Goal: Task Accomplishment & Management: Manage account settings

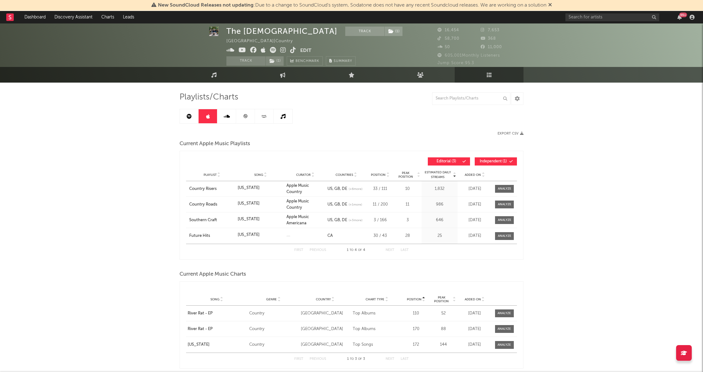
scroll to position [4, 0]
click at [190, 115] on icon at bounding box center [189, 115] width 5 height 5
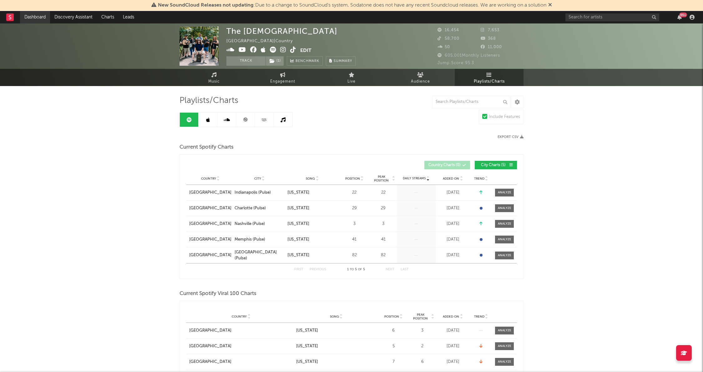
click at [32, 17] on link "Dashboard" at bounding box center [35, 17] width 30 height 13
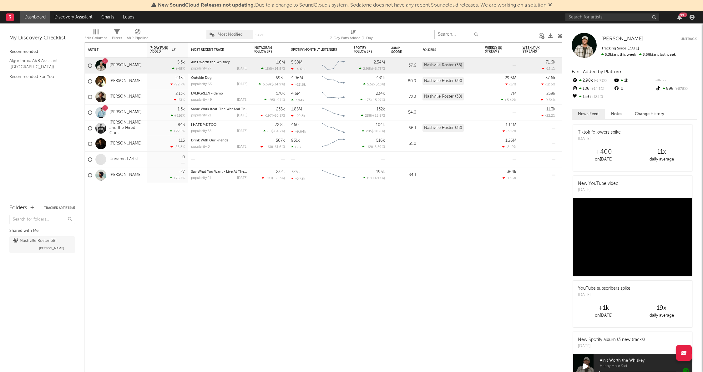
click at [462, 33] on input "text" at bounding box center [457, 34] width 47 height 9
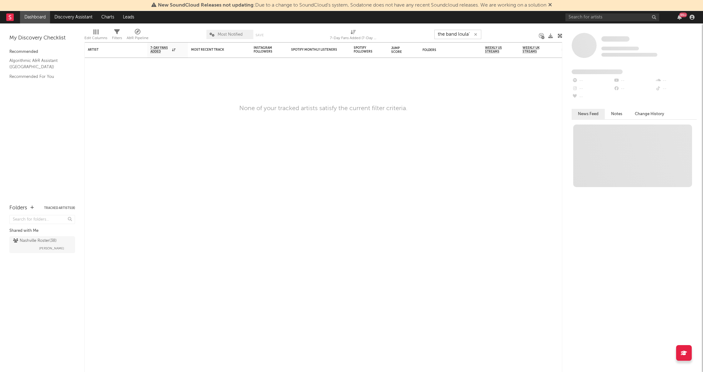
type input "the band loula"
click at [43, 19] on link "Dashboard" at bounding box center [35, 17] width 30 height 13
click at [9, 16] on icon at bounding box center [10, 17] width 3 height 4
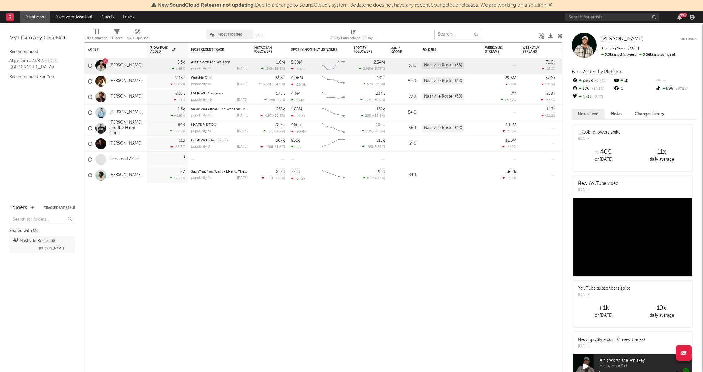
click at [449, 34] on input "text" at bounding box center [457, 34] width 47 height 9
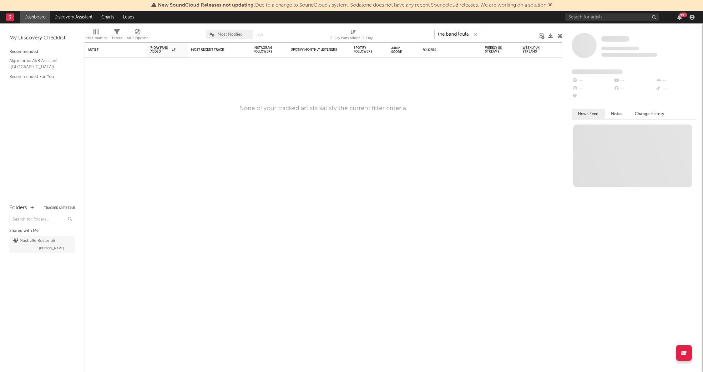
drag, startPoint x: 459, startPoint y: 34, endPoint x: 436, endPoint y: 33, distance: 22.8
click at [436, 33] on input "the band loula" at bounding box center [457, 34] width 47 height 9
type input "loula"
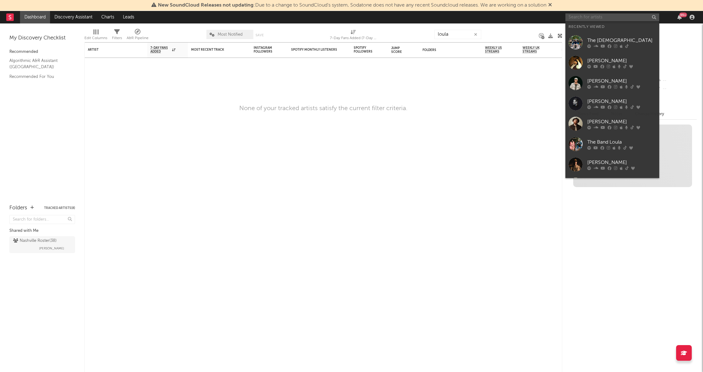
click at [586, 18] on input "text" at bounding box center [612, 17] width 94 height 8
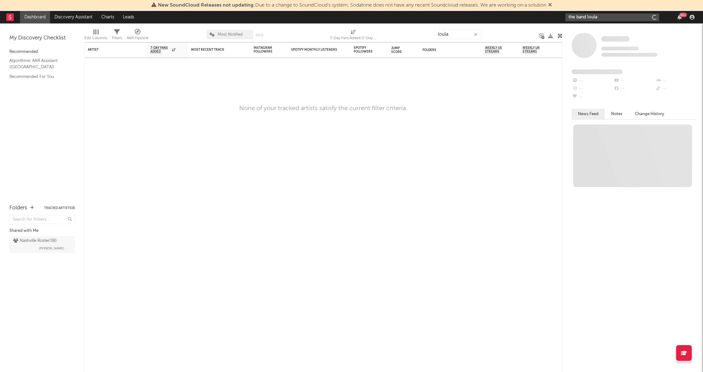
type input "the band loula"
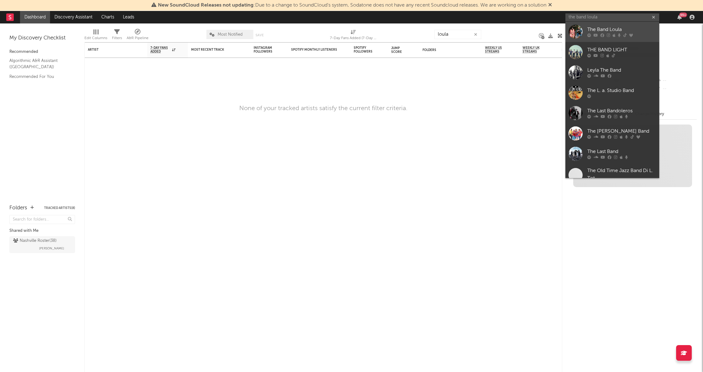
click at [601, 29] on div "The Band Loula" at bounding box center [621, 30] width 69 height 8
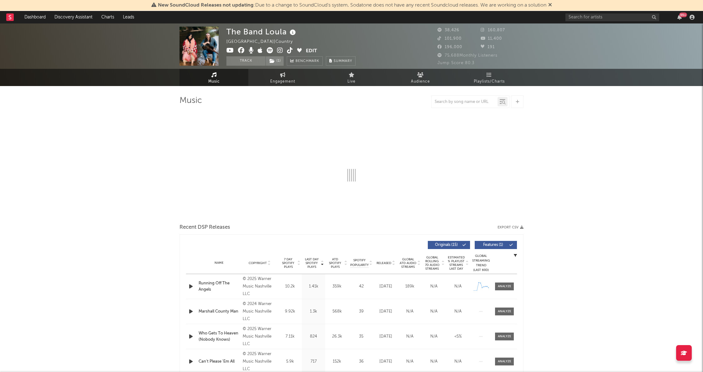
select select "6m"
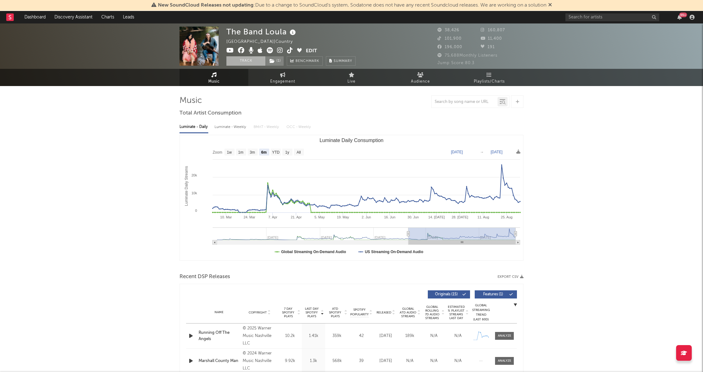
click at [247, 60] on button "Track" at bounding box center [245, 60] width 39 height 9
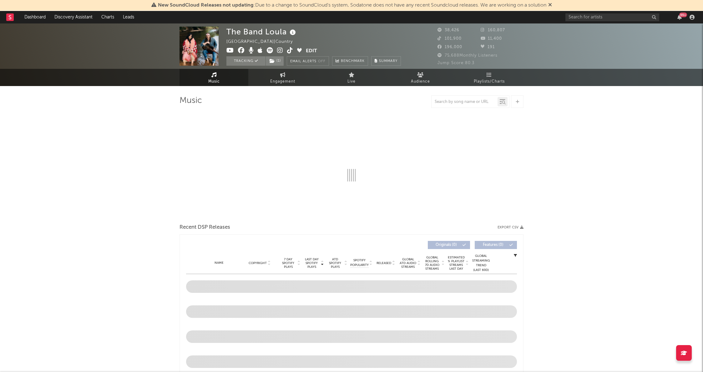
select select "6m"
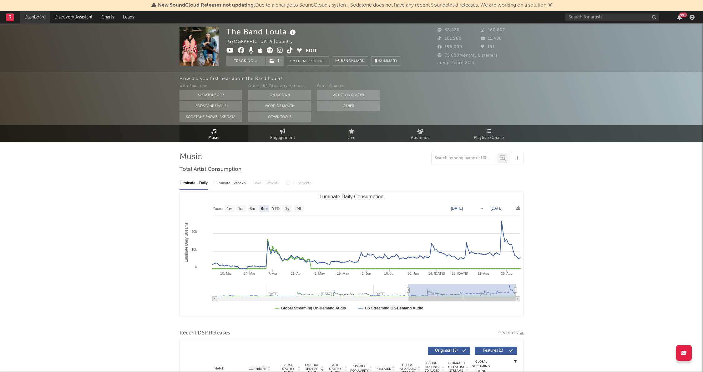
click at [30, 18] on link "Dashboard" at bounding box center [35, 17] width 30 height 13
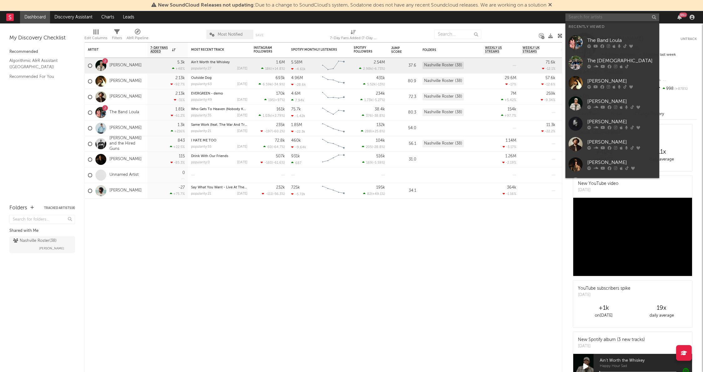
click at [580, 16] on input "text" at bounding box center [612, 17] width 94 height 8
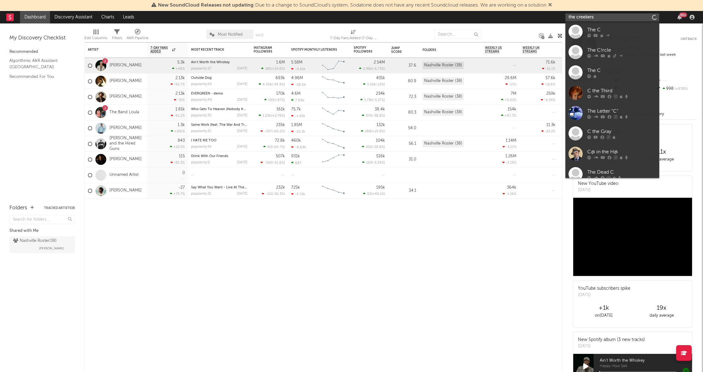
type input "the creekers"
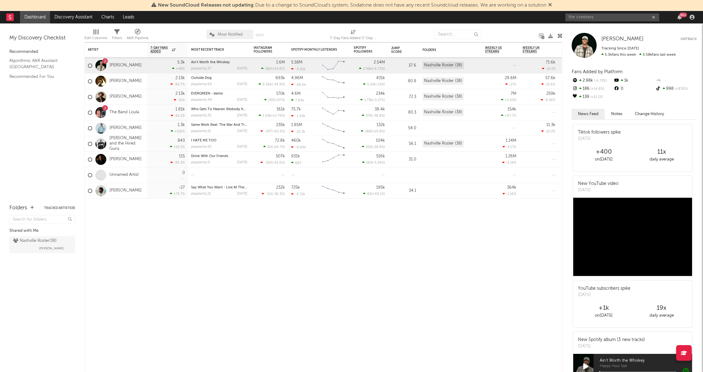
click at [29, 15] on link "Dashboard" at bounding box center [35, 17] width 30 height 13
click at [12, 18] on rect at bounding box center [10, 17] width 8 height 8
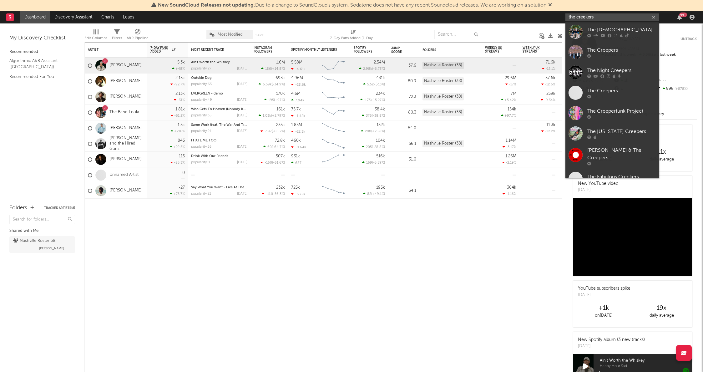
click at [599, 17] on input "the creekers" at bounding box center [612, 17] width 94 height 8
click at [603, 31] on div "The [DEMOGRAPHIC_DATA]" at bounding box center [621, 30] width 69 height 8
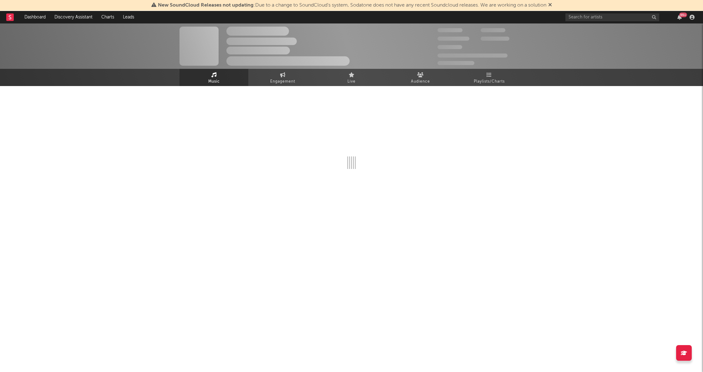
select select "6m"
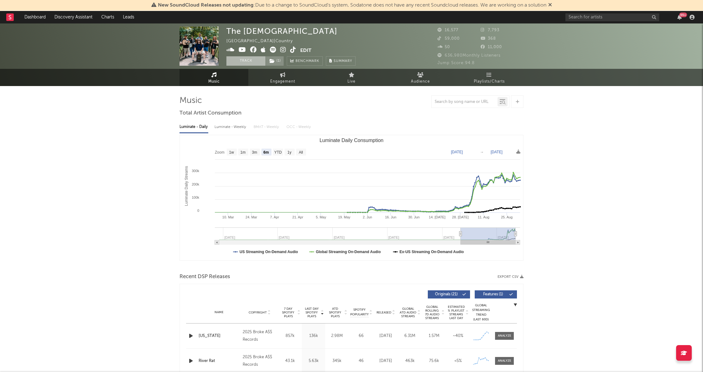
click at [247, 62] on button "Track" at bounding box center [245, 60] width 39 height 9
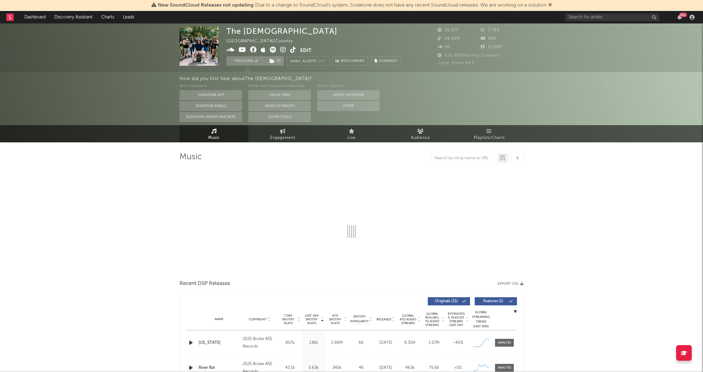
select select "6m"
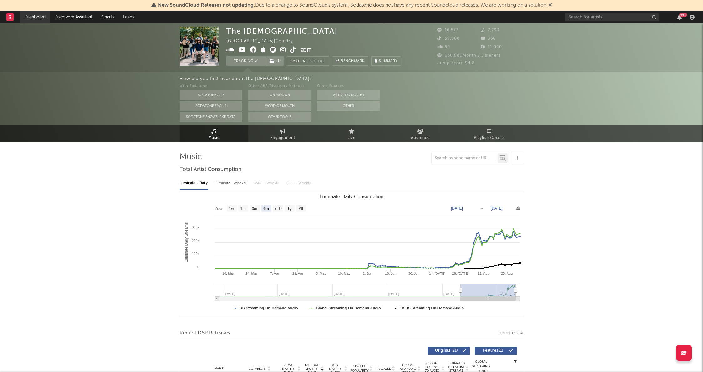
click at [27, 15] on link "Dashboard" at bounding box center [35, 17] width 30 height 13
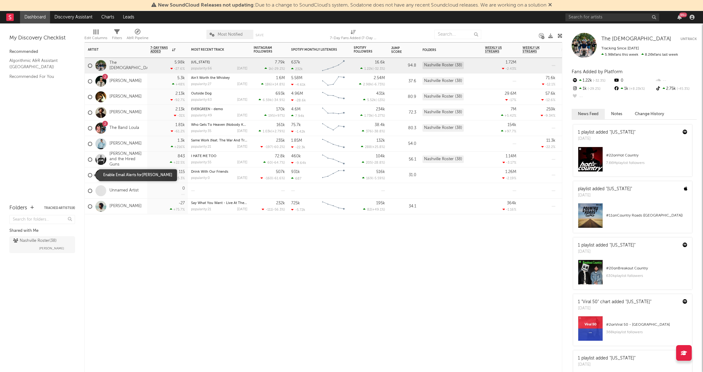
click at [91, 175] on div at bounding box center [90, 175] width 4 height 4
click at [88, 175] on input "checkbox" at bounding box center [88, 175] width 0 height 6
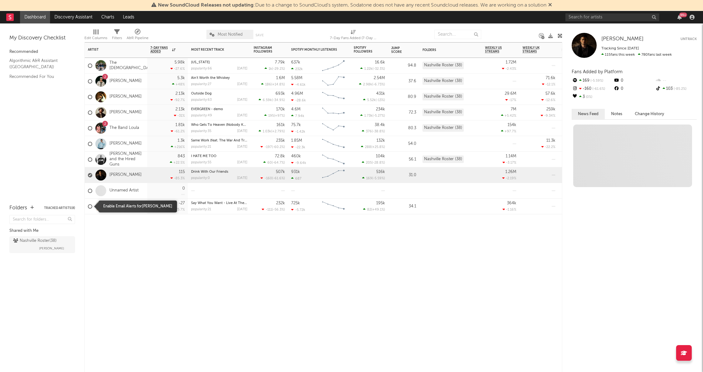
click at [89, 206] on div at bounding box center [90, 206] width 4 height 4
click at [88, 206] on input "checkbox" at bounding box center [88, 206] width 0 height 6
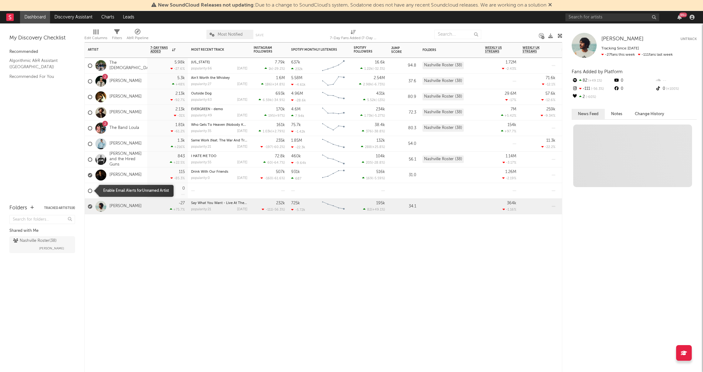
click at [89, 188] on label at bounding box center [90, 191] width 4 height 6
click at [88, 188] on input "checkbox" at bounding box center [88, 191] width 0 height 6
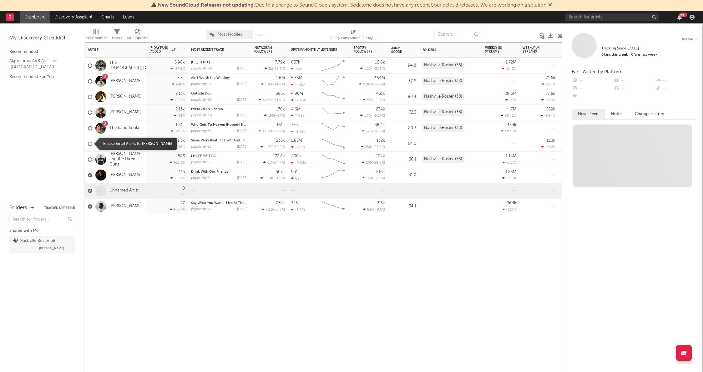
click at [90, 145] on div at bounding box center [90, 144] width 4 height 4
click at [88, 145] on input "checkbox" at bounding box center [88, 144] width 0 height 6
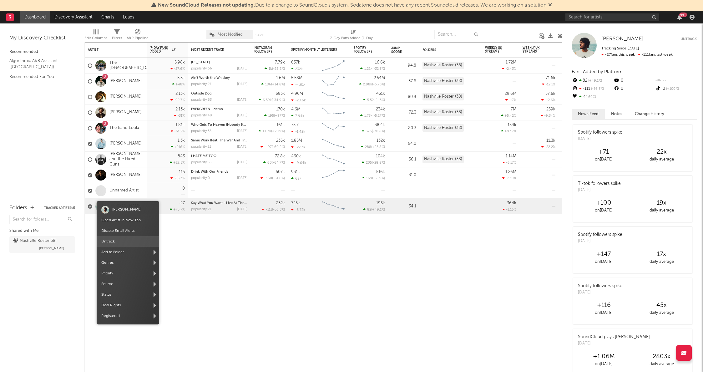
click at [114, 237] on span "Untrack" at bounding box center [128, 241] width 63 height 11
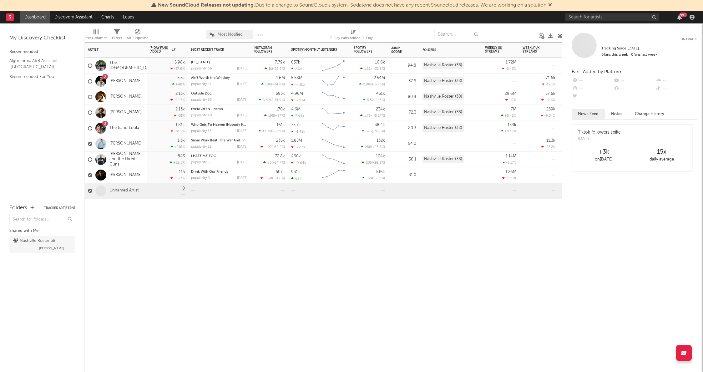
click at [90, 262] on div "Artist Notifications 7-Day Fans Added WoW % Change Most Recent Track Popularity…" at bounding box center [323, 206] width 478 height 329
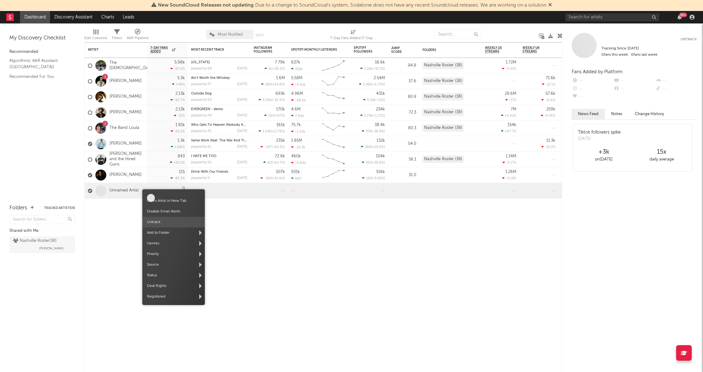
click at [157, 221] on span "Untrack" at bounding box center [173, 222] width 63 height 11
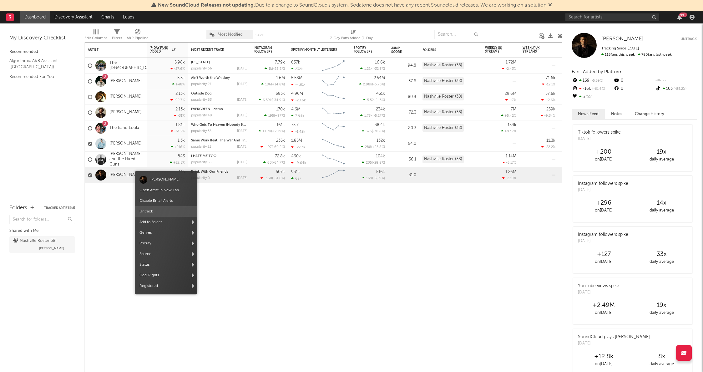
click at [141, 213] on span "Untrack" at bounding box center [166, 211] width 63 height 11
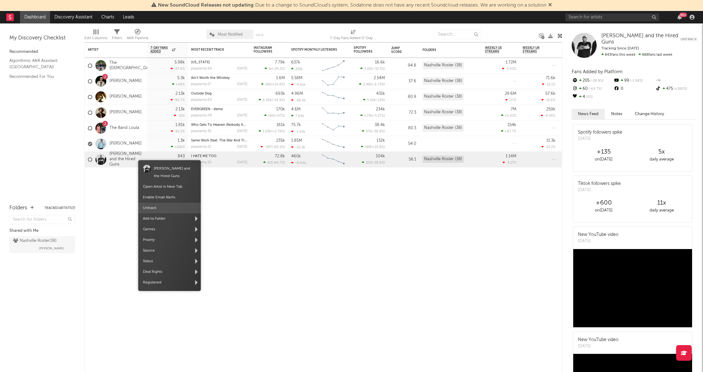
click at [149, 208] on span "Untrack" at bounding box center [169, 208] width 63 height 11
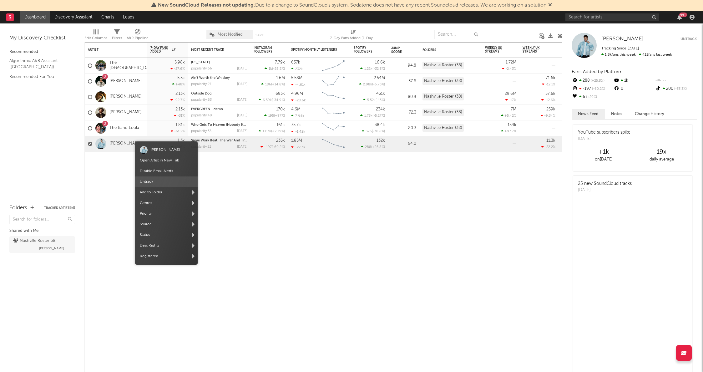
click at [147, 185] on span "Untrack" at bounding box center [166, 181] width 63 height 11
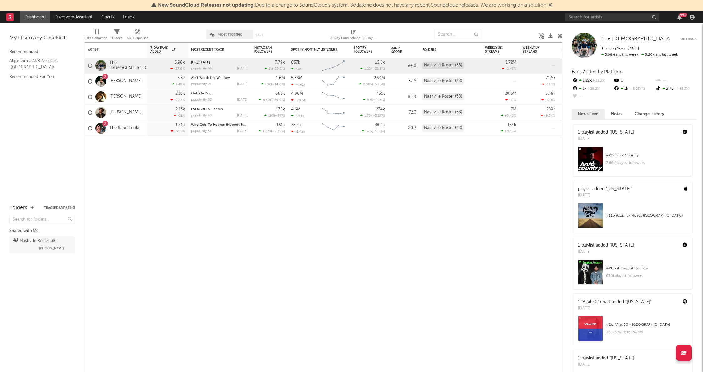
click at [232, 125] on link "Who Gets To Heaven (Nobody Knows)" at bounding box center [222, 124] width 62 height 3
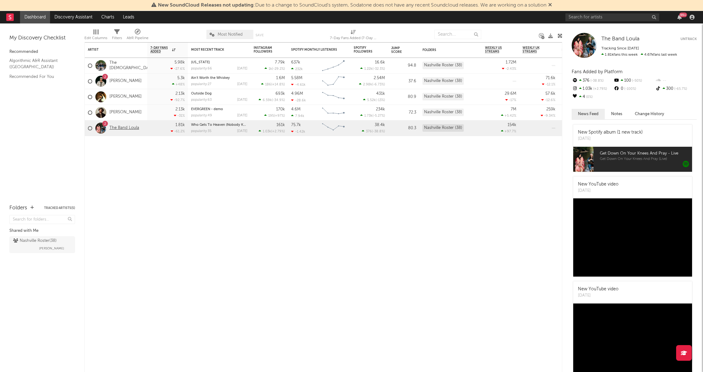
click at [128, 128] on link "The Band Loula" at bounding box center [124, 127] width 30 height 5
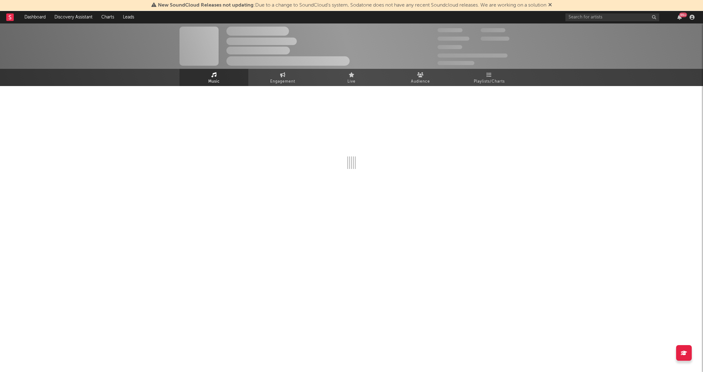
select select "6m"
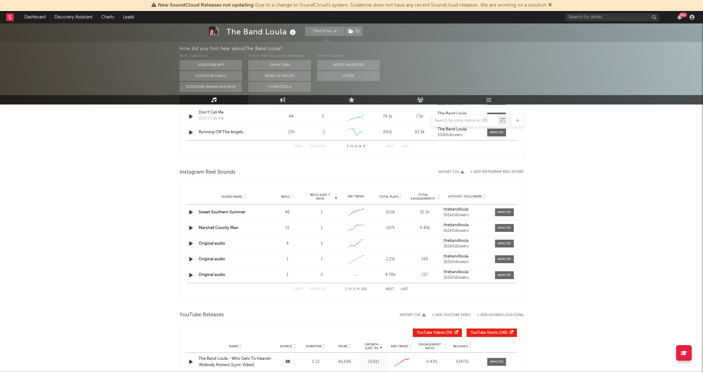
scroll to position [500, 0]
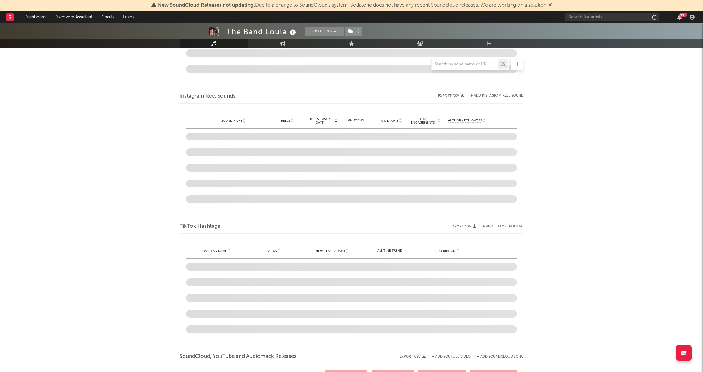
scroll to position [444, 0]
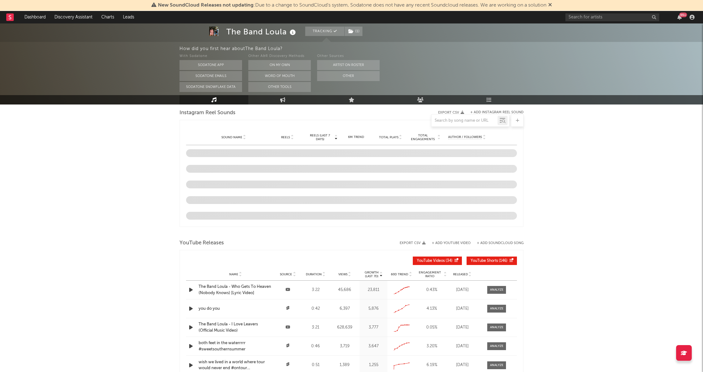
select select "6m"
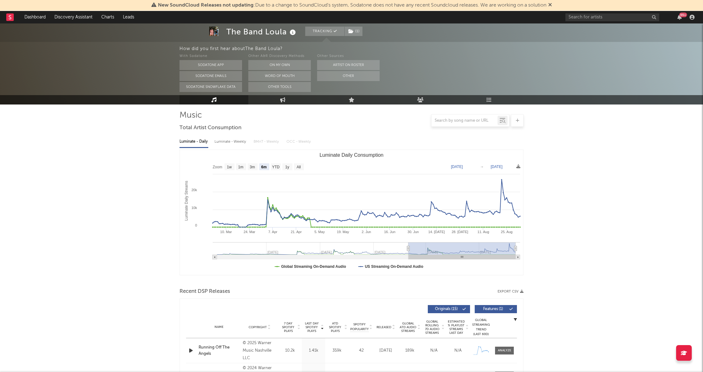
scroll to position [0, 0]
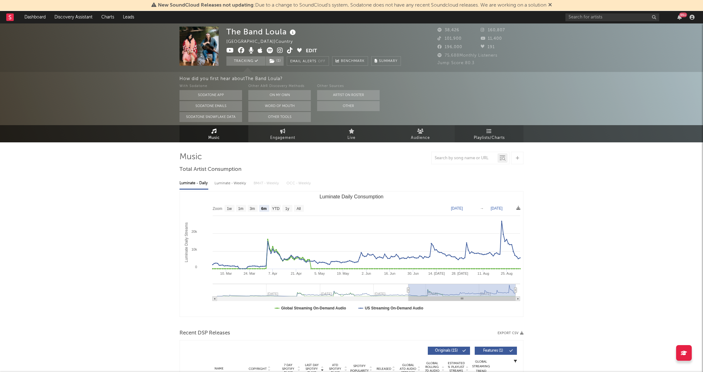
click at [470, 136] on link "Playlists/Charts" at bounding box center [489, 133] width 69 height 17
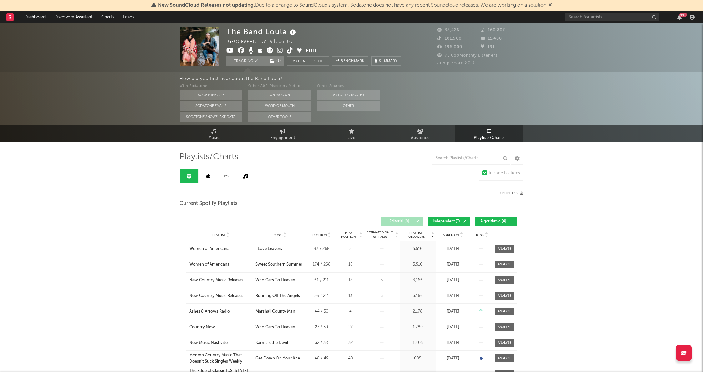
click at [211, 171] on link at bounding box center [207, 176] width 19 height 14
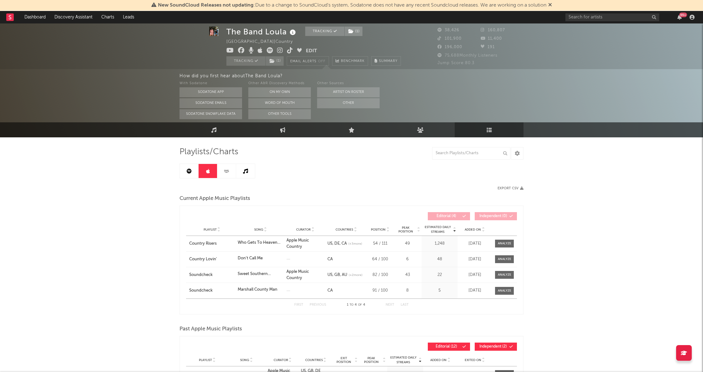
scroll to position [5, 0]
click at [228, 168] on icon at bounding box center [226, 170] width 7 height 5
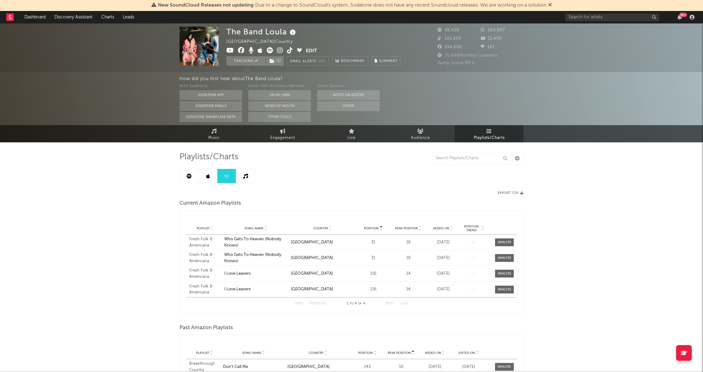
click at [190, 176] on icon at bounding box center [189, 175] width 5 height 5
click at [35, 18] on link "Dashboard" at bounding box center [35, 17] width 30 height 13
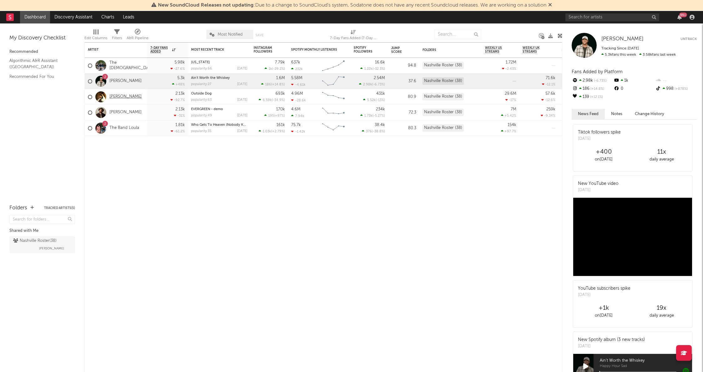
click at [123, 94] on link "[PERSON_NAME]" at bounding box center [125, 96] width 32 height 5
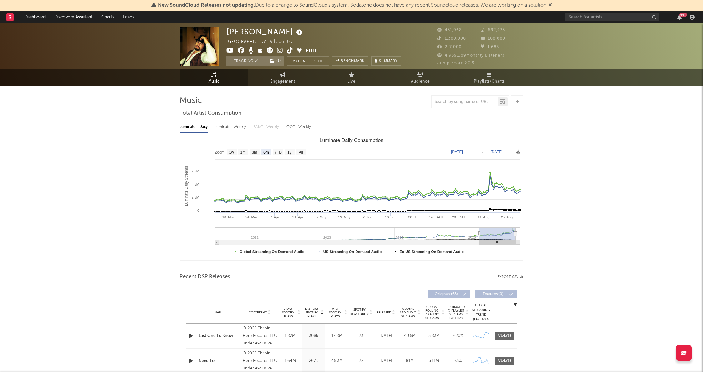
select select "6m"
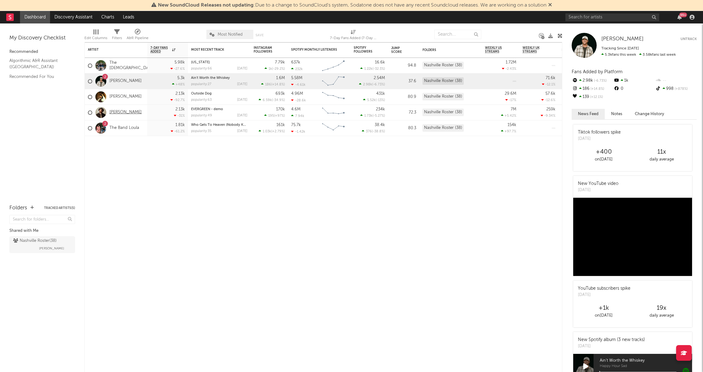
click at [116, 113] on link "[PERSON_NAME]" at bounding box center [125, 112] width 32 height 5
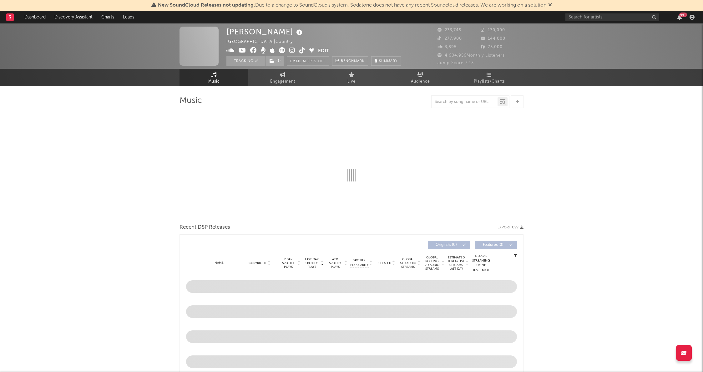
select select "6m"
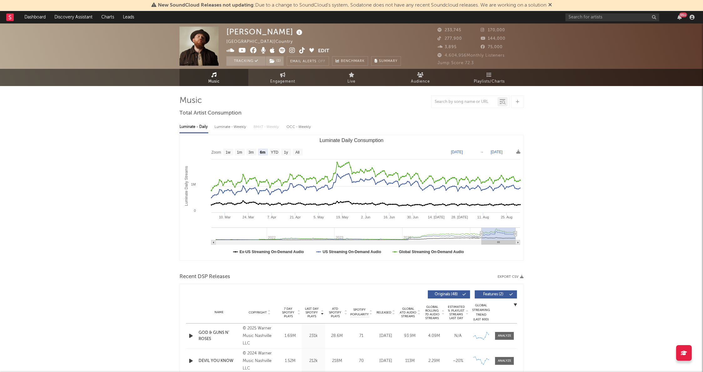
select select "6m"
